Goal: Information Seeking & Learning: Compare options

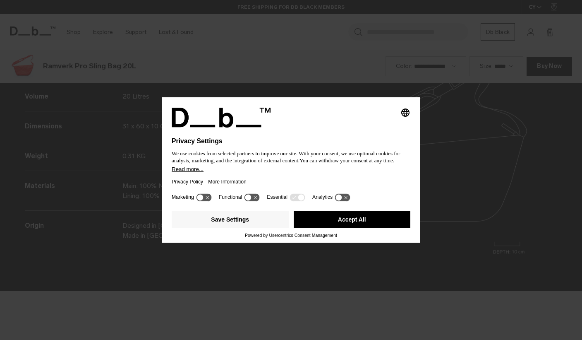
scroll to position [1019, 0]
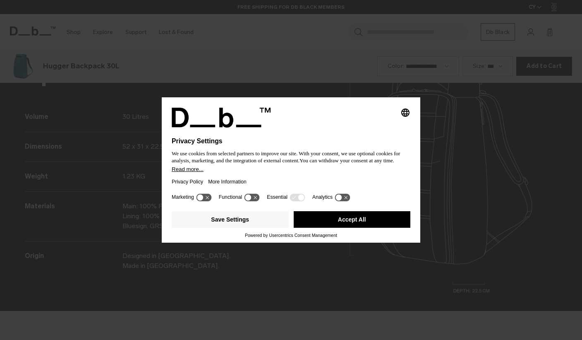
scroll to position [1019, 0]
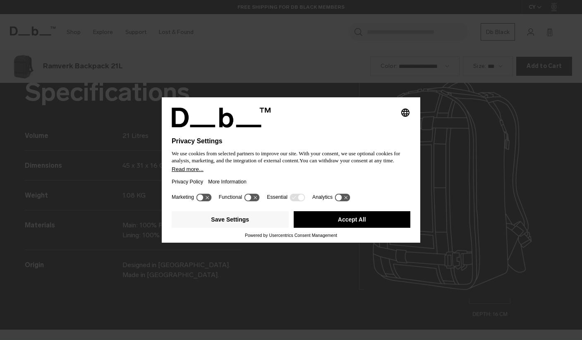
scroll to position [1019, 0]
